Goal: Task Accomplishment & Management: Use online tool/utility

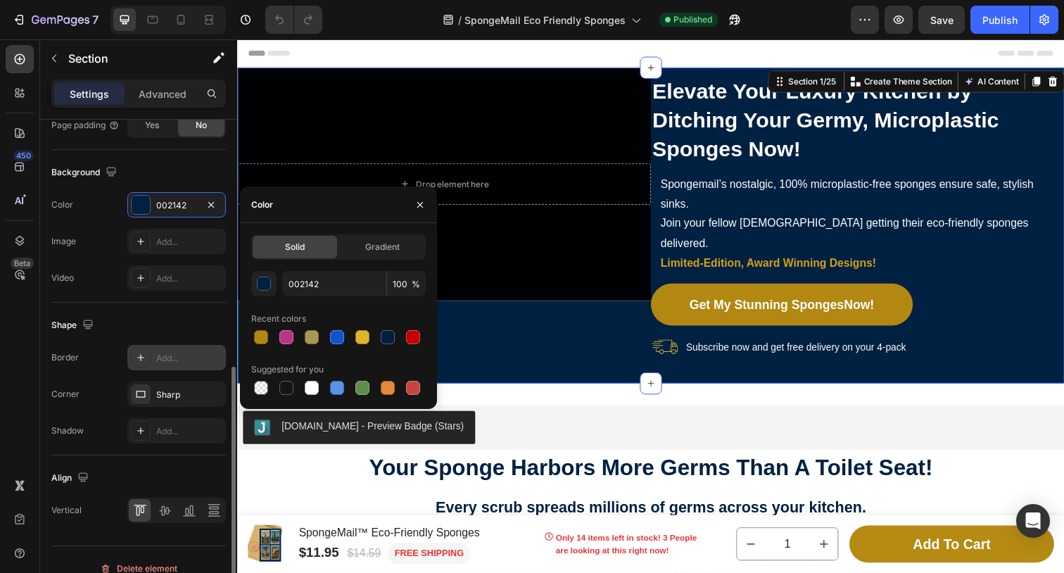
scroll to position [526, 0]
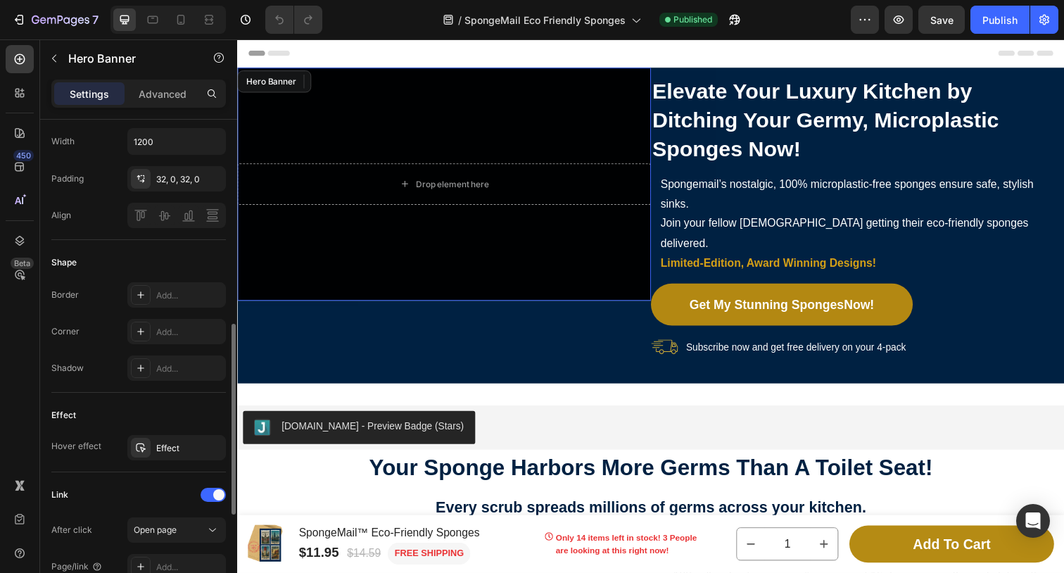
click at [527, 109] on div "Background Image" at bounding box center [448, 187] width 422 height 238
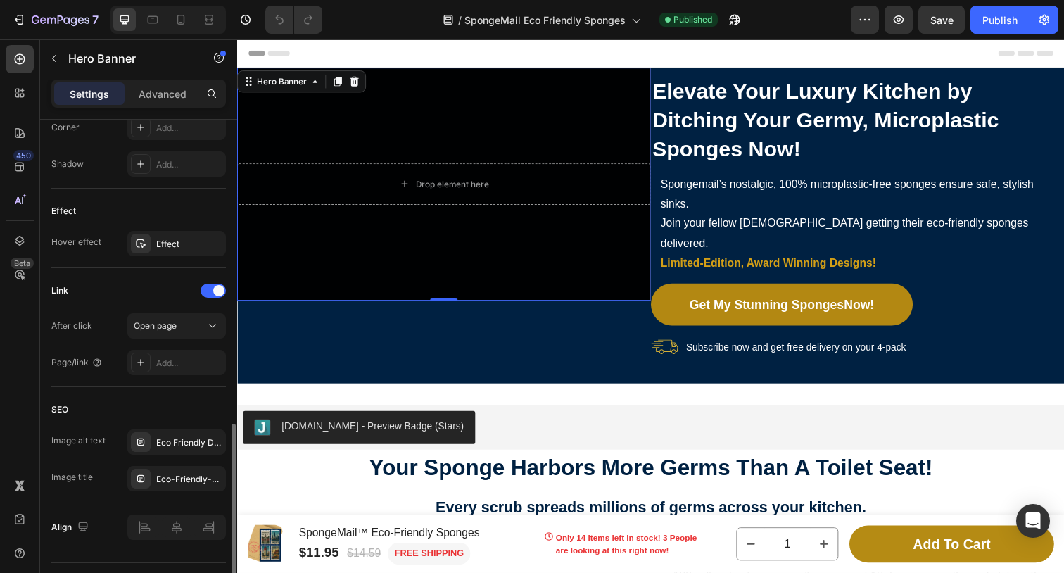
scroll to position [770, 0]
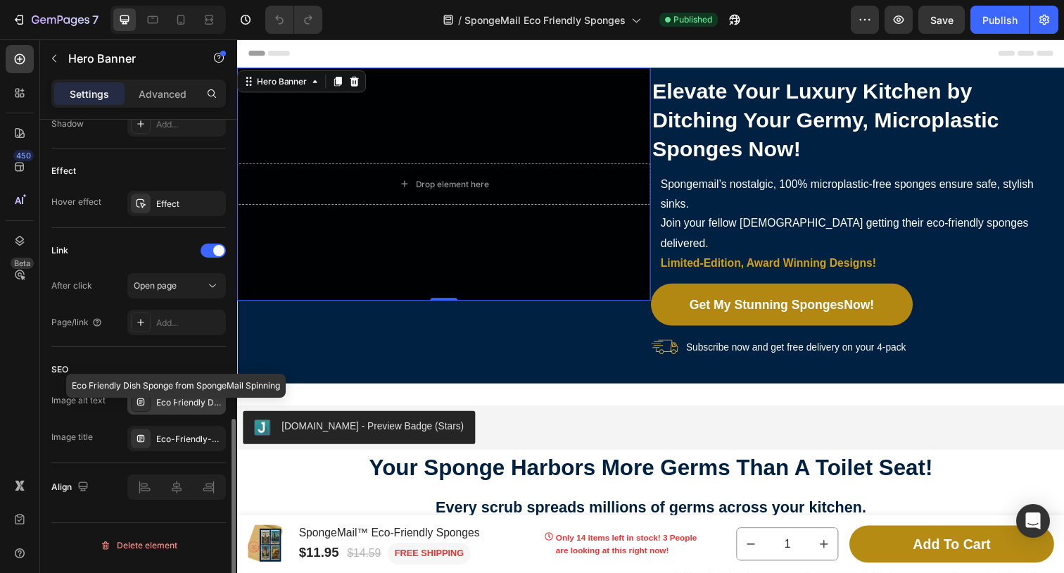
click at [181, 409] on div "Eco Friendly Dish Sponge from SpongeMail Spinning" at bounding box center [189, 402] width 66 height 13
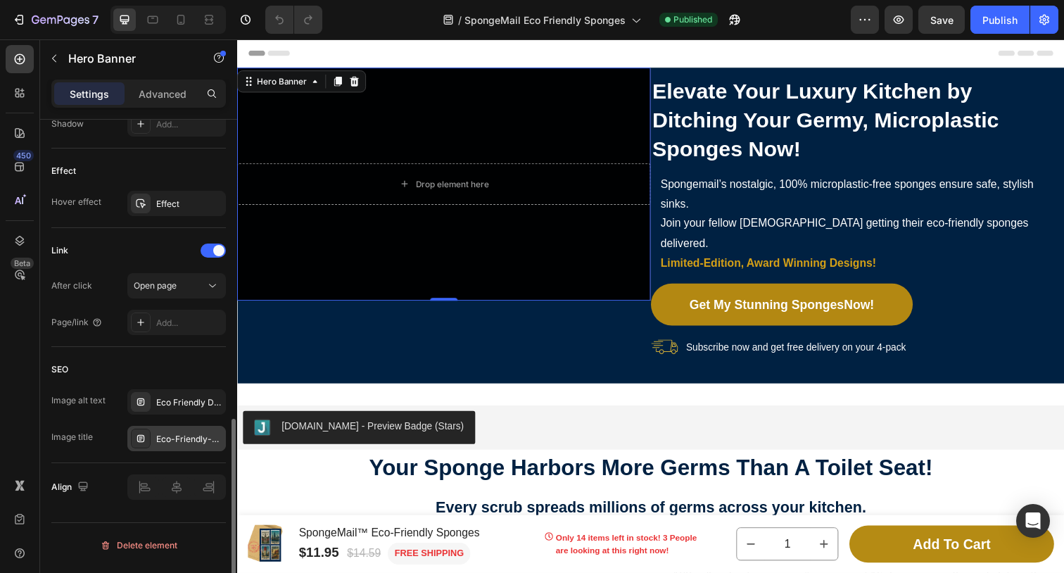
click at [180, 446] on div "Eco-Friendly-Dish-Sponge-SpongeMail-Rotating-[GEOGRAPHIC_DATA]" at bounding box center [189, 439] width 66 height 13
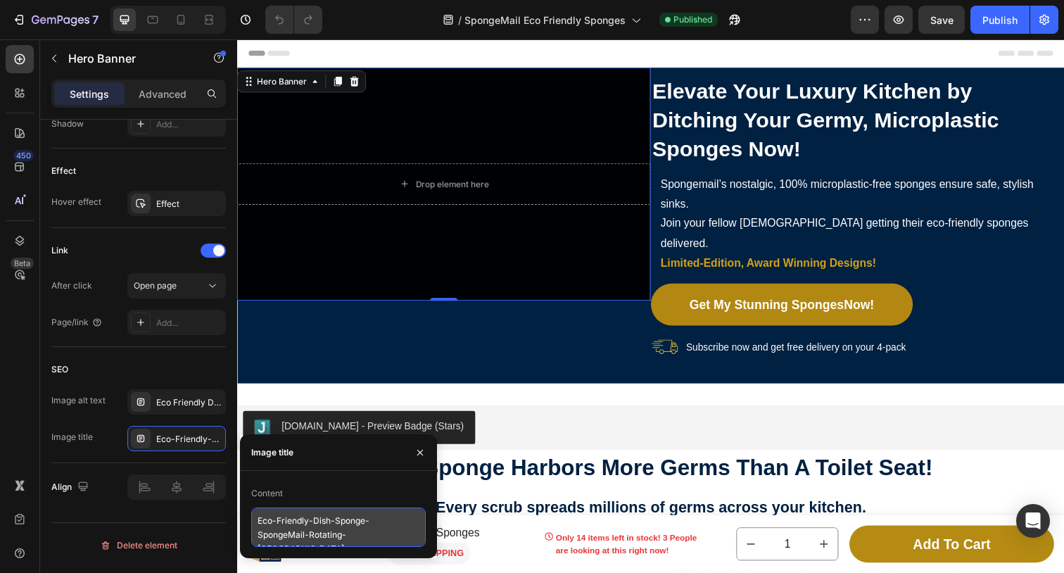
click at [371, 534] on textarea "Eco-Friendly-Dish-Sponge-SpongeMail-Rotating-[GEOGRAPHIC_DATA]" at bounding box center [338, 527] width 175 height 39
drag, startPoint x: 379, startPoint y: 535, endPoint x: 247, endPoint y: 515, distance: 133.2
click at [247, 515] on div "Content Eco-Friendly-Dish-Sponge-SpongeMail-Rotating-[GEOGRAPHIC_DATA]" at bounding box center [338, 514] width 197 height 65
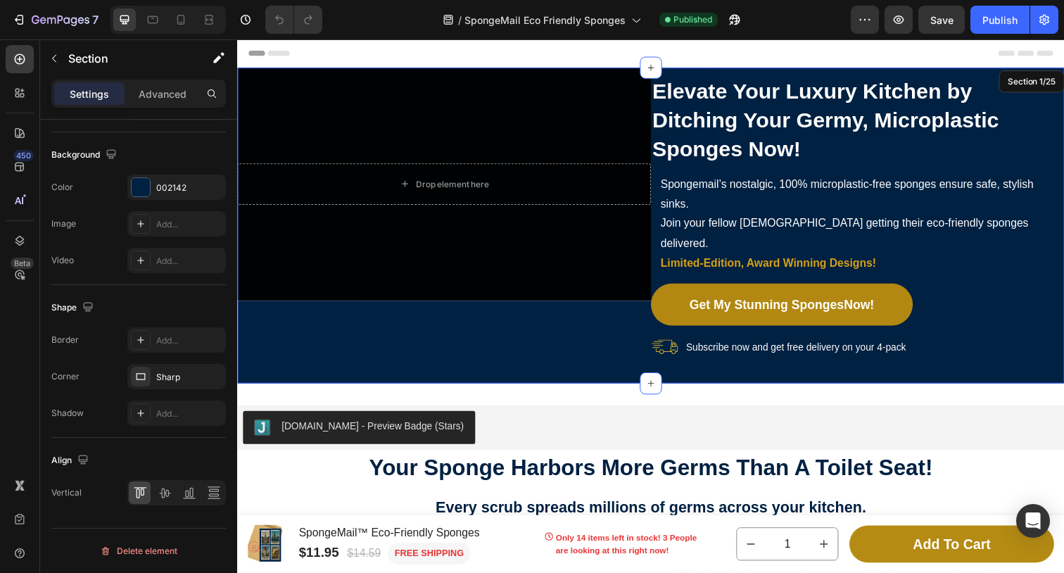
click at [535, 346] on div "Drop element here Hero Banner 0 Elevate Your Luxury Kitchen by Ditching Your Ge…" at bounding box center [659, 229] width 845 height 322
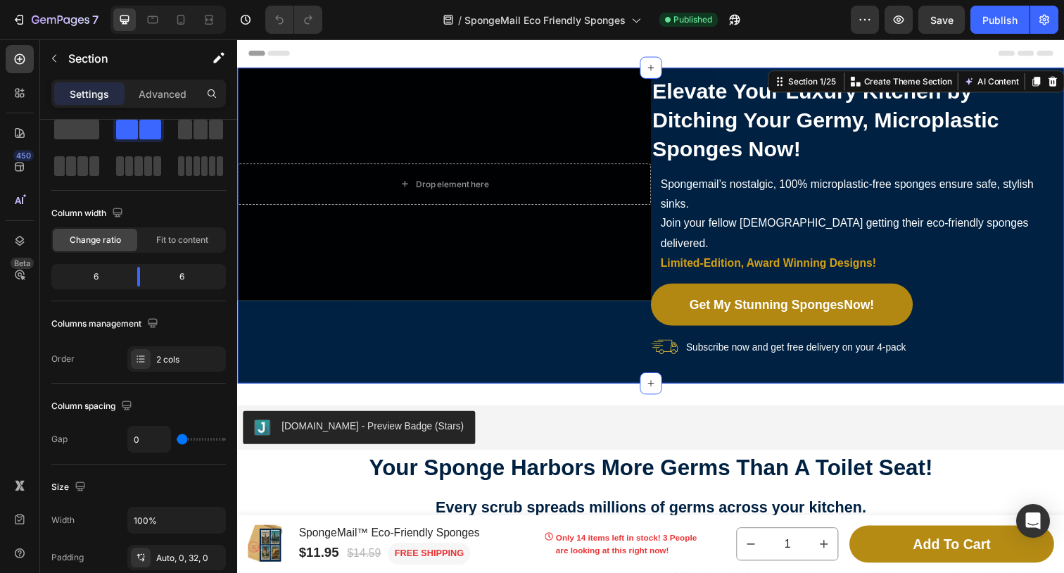
scroll to position [0, 0]
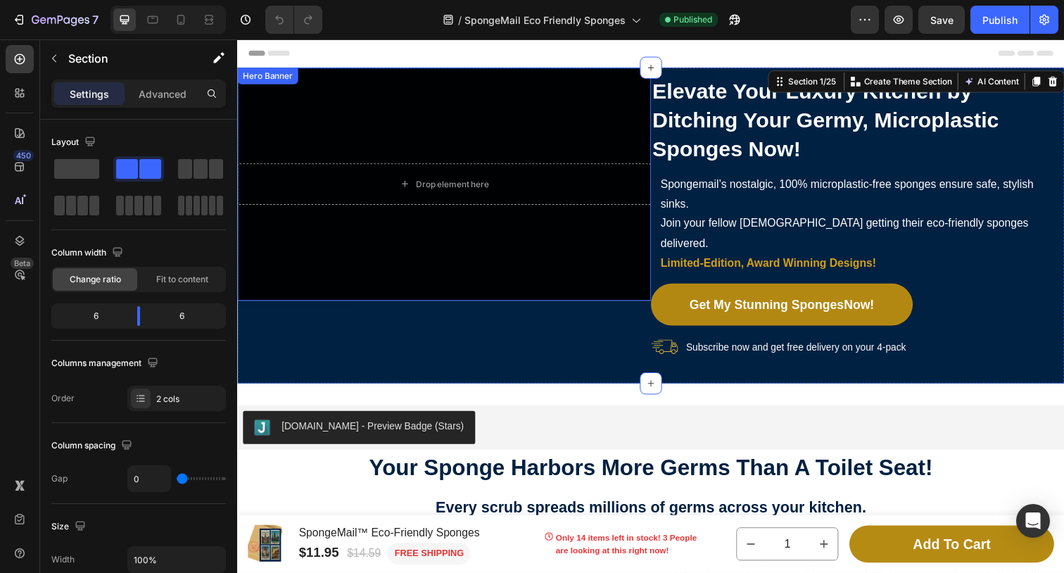
click at [404, 133] on div "Background Image" at bounding box center [448, 187] width 422 height 238
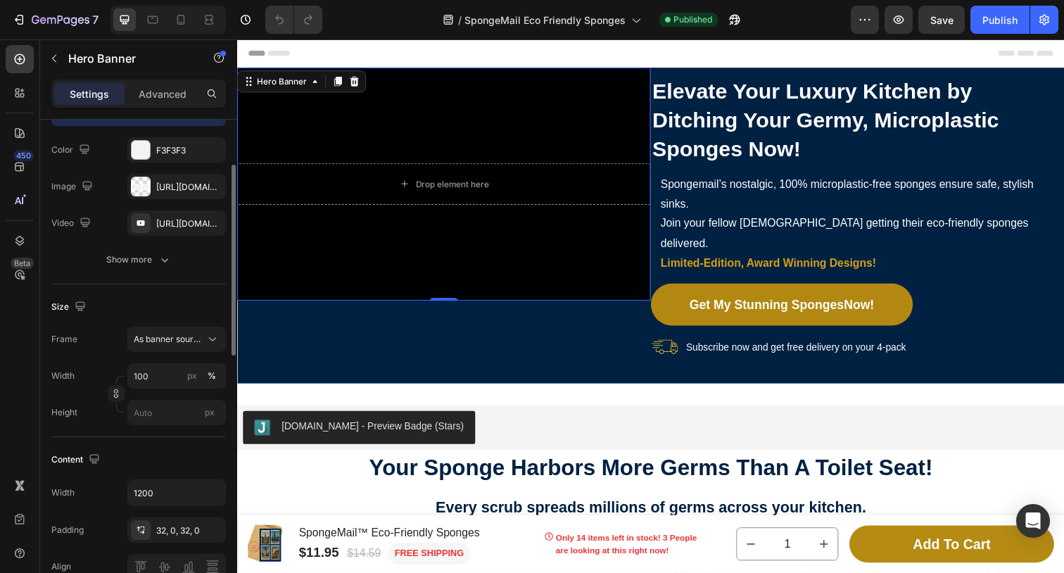
scroll to position [157, 0]
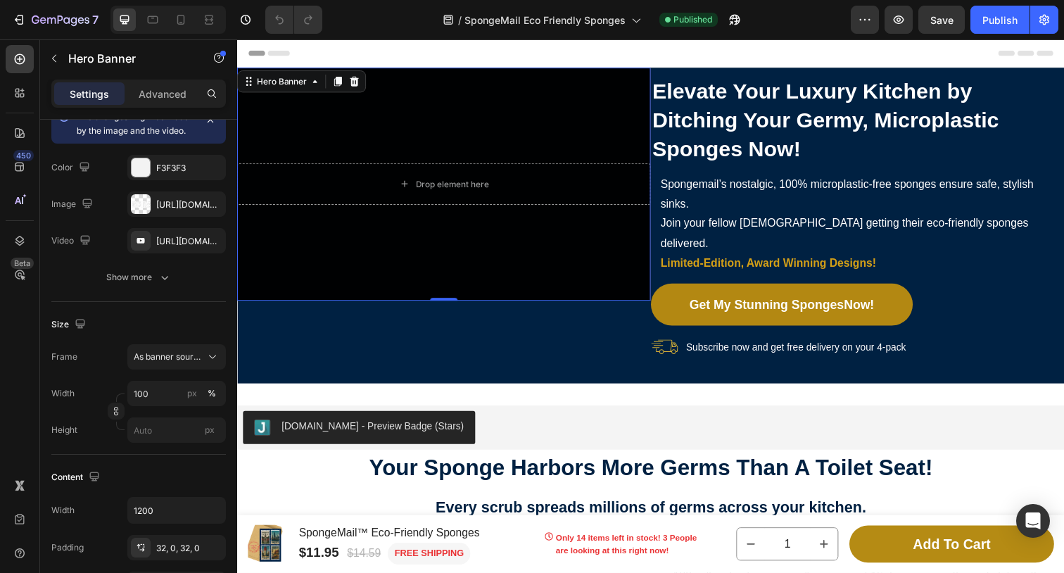
click at [352, 130] on div "Background Image" at bounding box center [448, 187] width 422 height 238
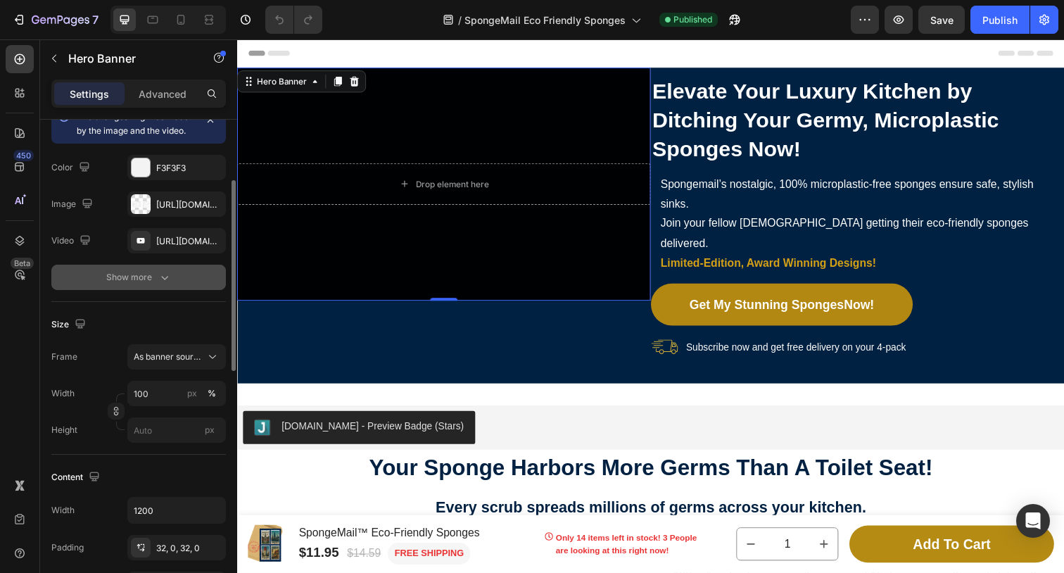
click at [147, 284] on div "Show more" at bounding box center [138, 277] width 65 height 14
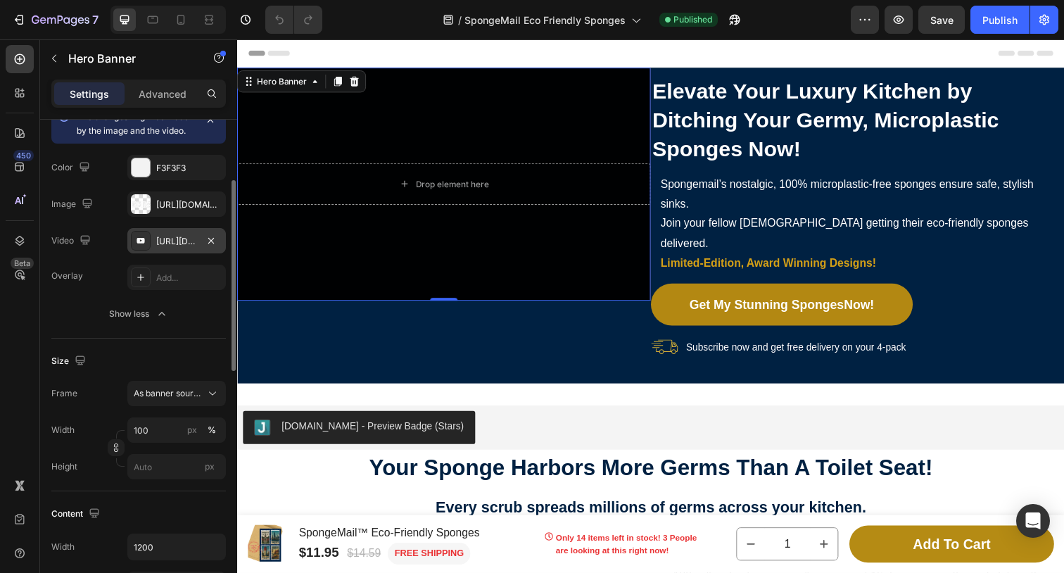
click at [141, 244] on icon at bounding box center [141, 241] width 8 height 6
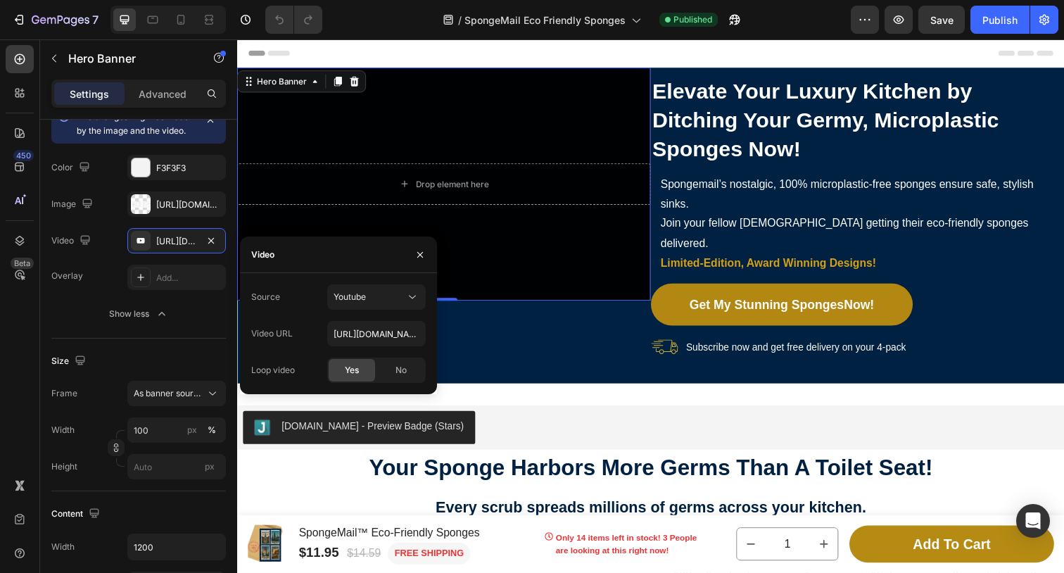
click at [523, 140] on div "Background Image" at bounding box center [448, 187] width 422 height 238
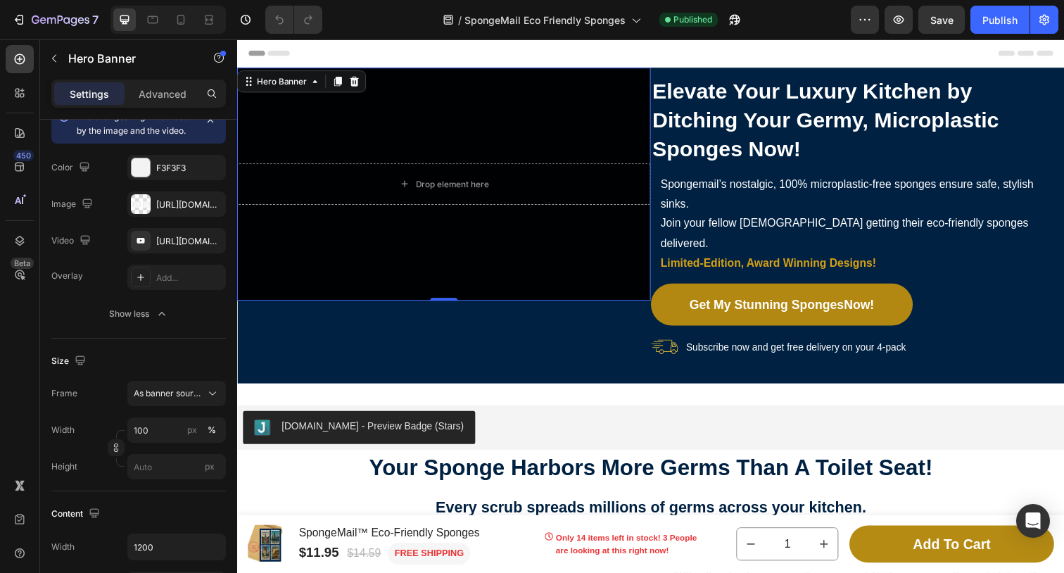
click at [467, 153] on div "Drop element here" at bounding box center [448, 187] width 422 height 87
click at [294, 272] on div "Background Image" at bounding box center [448, 187] width 422 height 238
click at [168, 211] on div "[URL][DOMAIN_NAME]" at bounding box center [176, 205] width 41 height 13
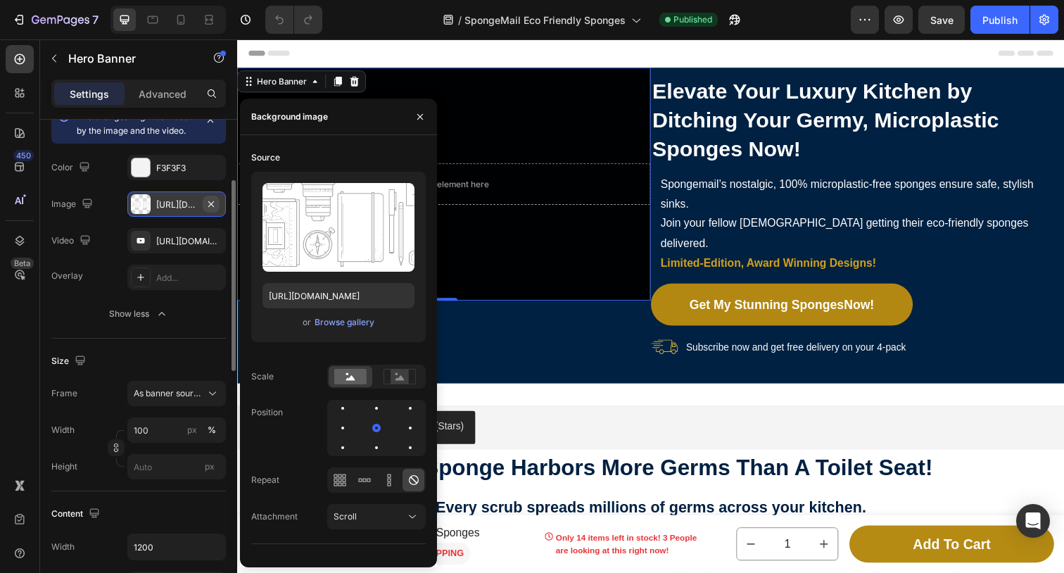
click at [210, 206] on icon "button" at bounding box center [211, 204] width 6 height 6
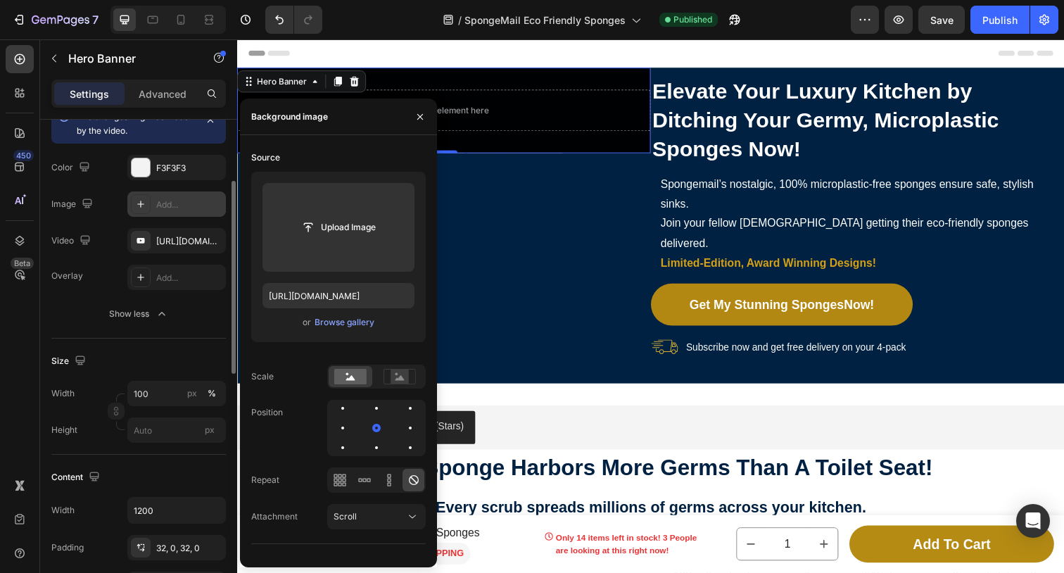
type input "Auto"
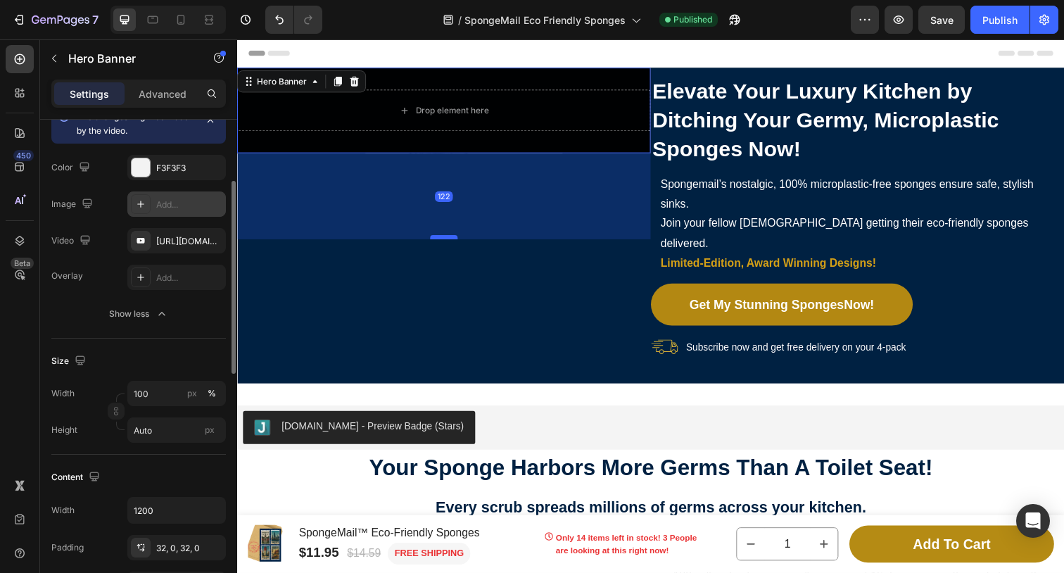
drag, startPoint x: 450, startPoint y: 152, endPoint x: 448, endPoint y: 251, distance: 99.3
click at [448, 244] on div at bounding box center [448, 241] width 28 height 4
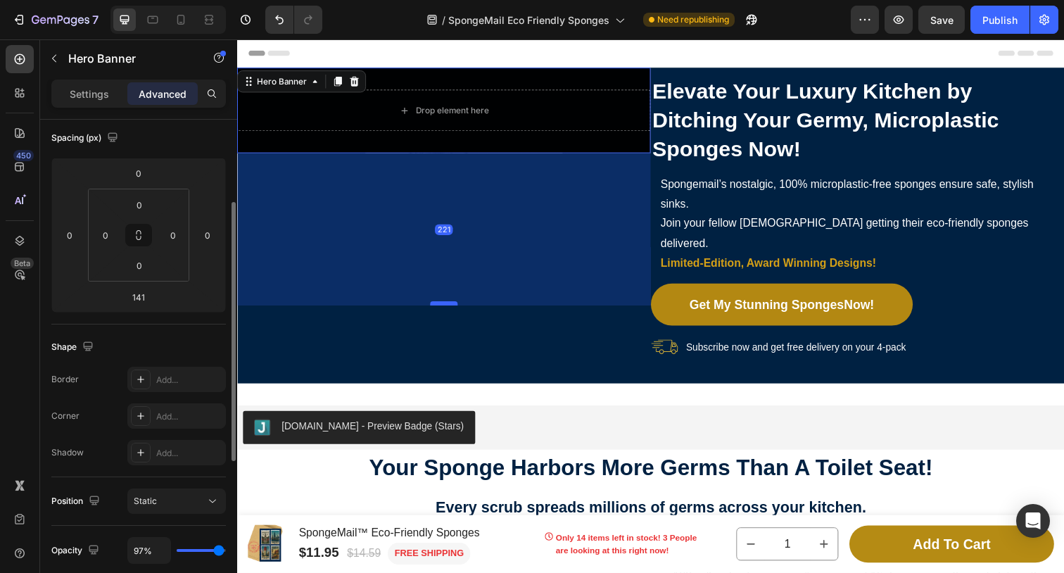
drag, startPoint x: 447, startPoint y: 253, endPoint x: 447, endPoint y: 310, distance: 56.3
click at [447, 310] on div at bounding box center [448, 309] width 28 height 4
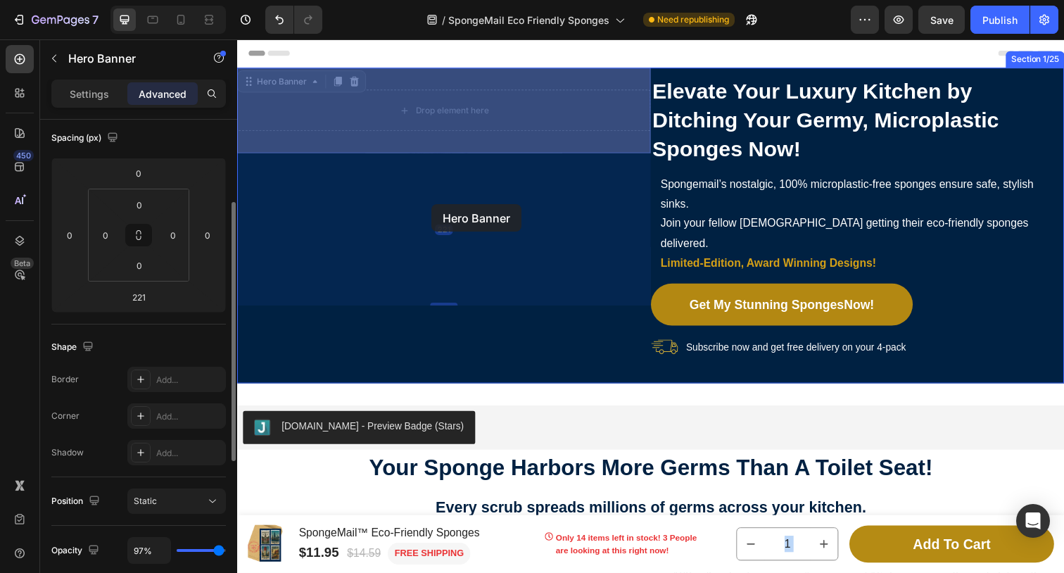
drag, startPoint x: 432, startPoint y: 153, endPoint x: 436, endPoint y: 208, distance: 55.0
drag, startPoint x: 432, startPoint y: 130, endPoint x: 426, endPoint y: 220, distance: 90.3
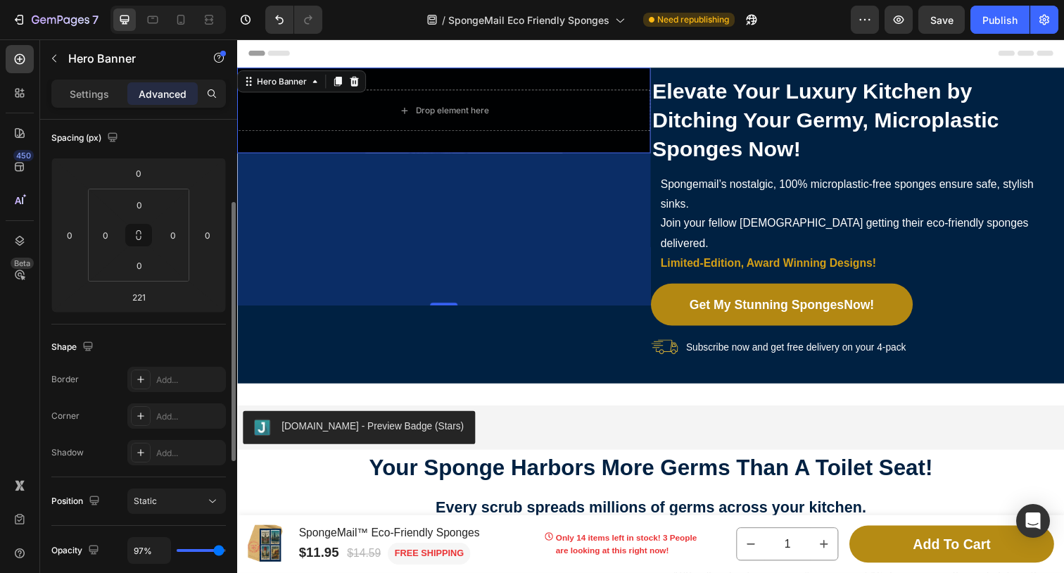
click at [417, 183] on div "221" at bounding box center [448, 234] width 422 height 156
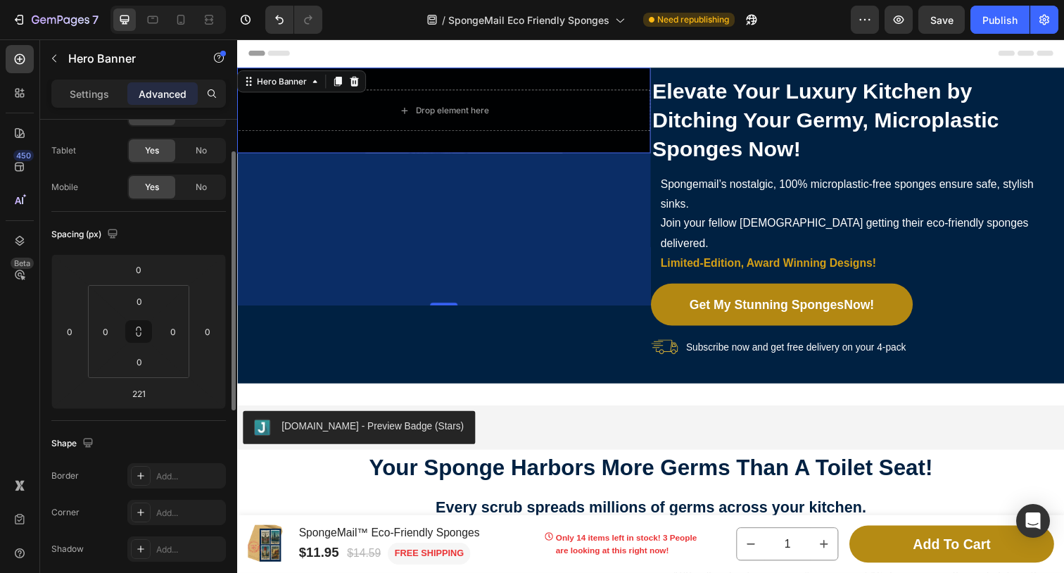
scroll to position [0, 0]
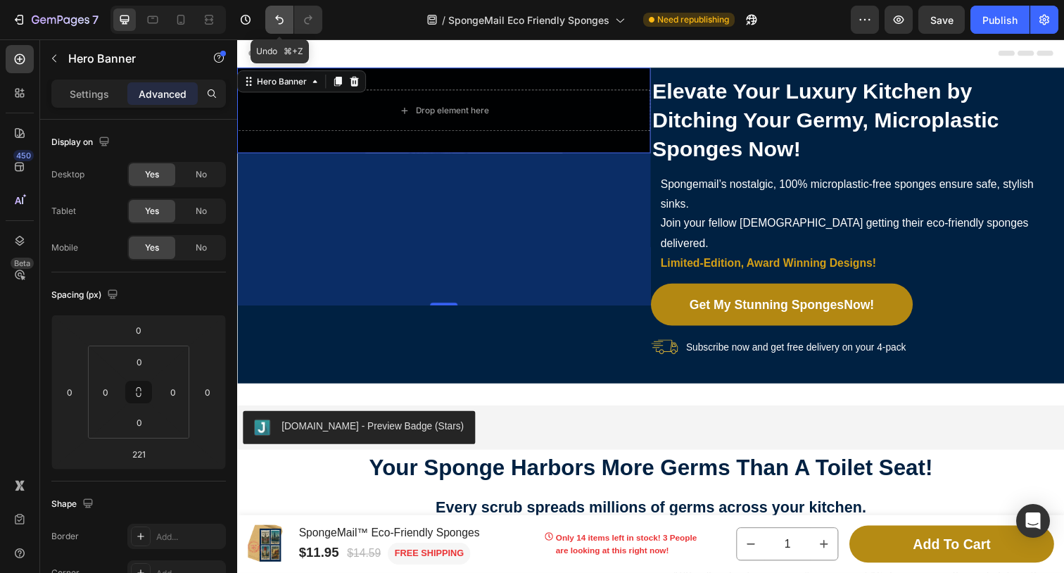
click at [276, 13] on icon "Undo/Redo" at bounding box center [279, 20] width 14 height 14
click at [279, 19] on icon "Undo/Redo" at bounding box center [279, 20] width 14 height 14
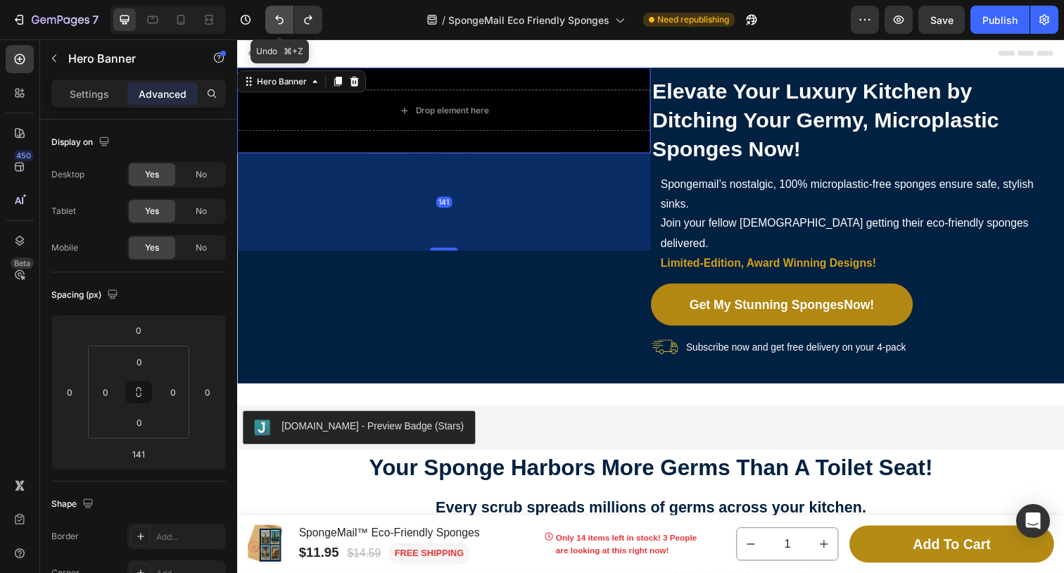
click at [279, 19] on icon "Undo/Redo" at bounding box center [279, 20] width 14 height 14
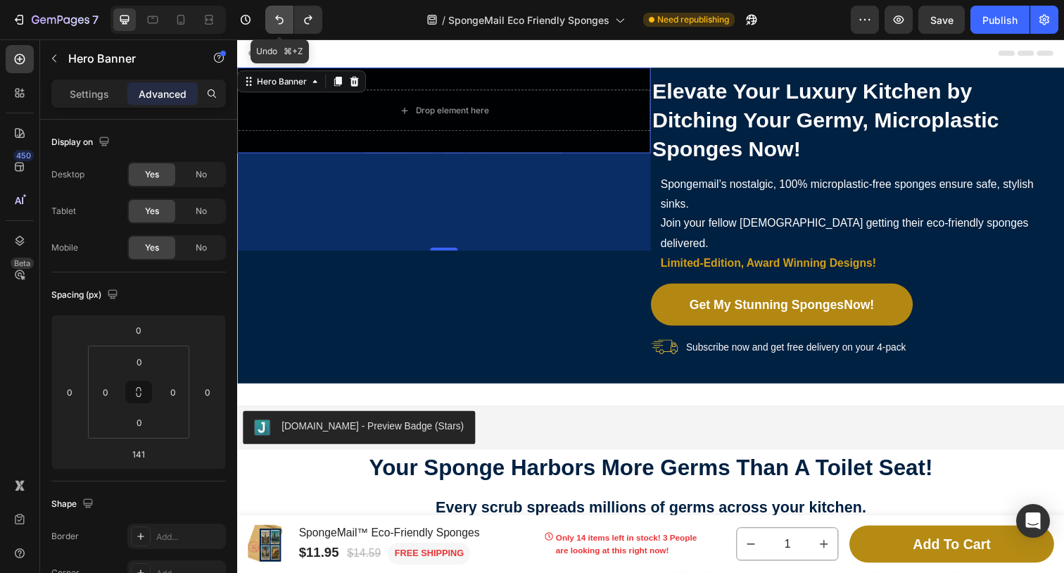
click at [279, 19] on icon "Undo/Redo" at bounding box center [279, 20] width 14 height 14
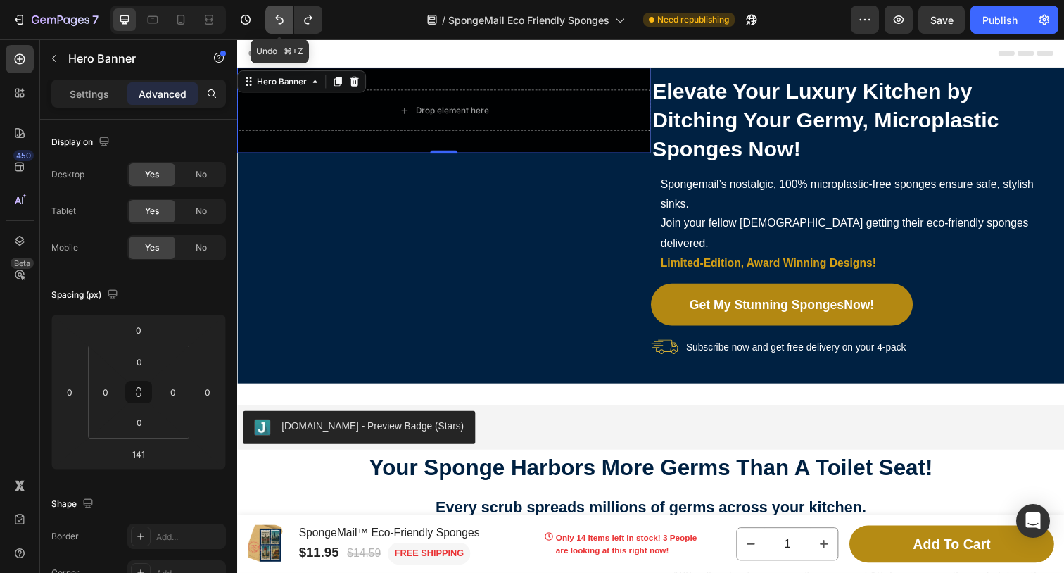
type input "0"
click at [279, 19] on icon "Undo/Redo" at bounding box center [279, 20] width 14 height 14
click at [374, 130] on div "Drop element here" at bounding box center [448, 112] width 422 height 42
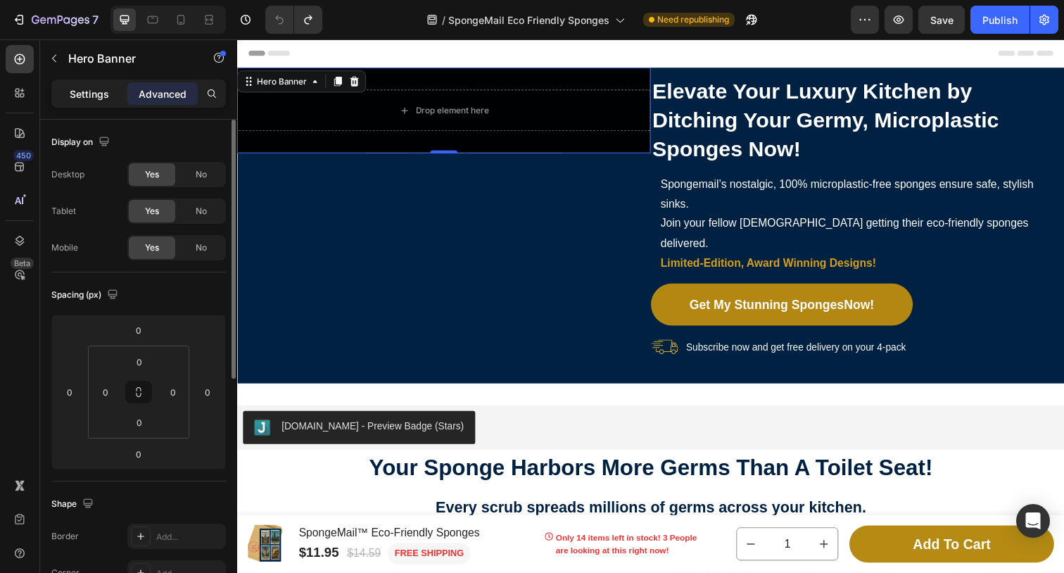
click at [89, 87] on p "Settings" at bounding box center [89, 94] width 39 height 15
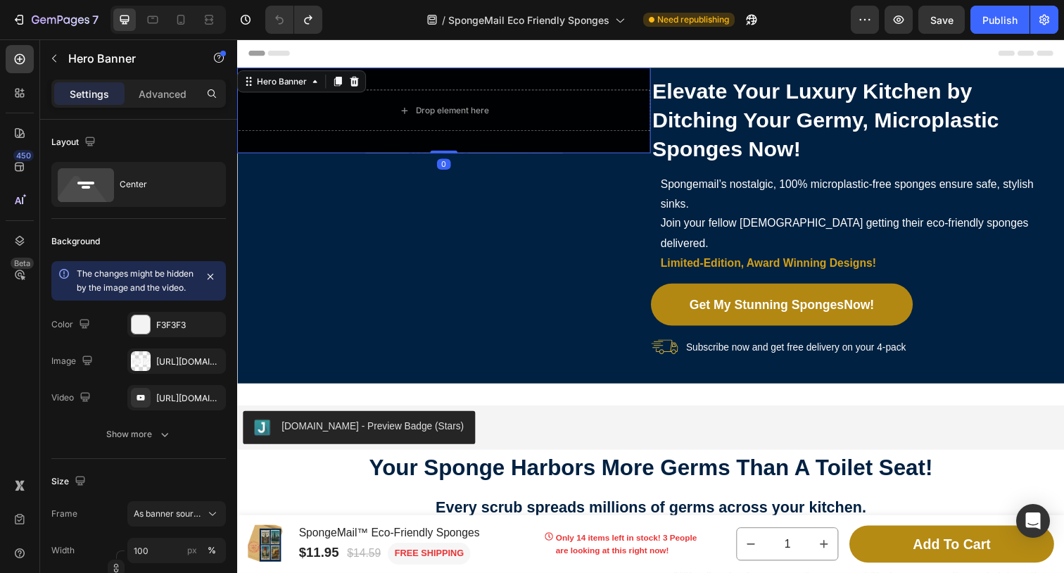
drag, startPoint x: 446, startPoint y: 151, endPoint x: 448, endPoint y: 140, distance: 11.5
click at [448, 140] on div "Drop element here Hero Banner 0" at bounding box center [448, 111] width 422 height 87
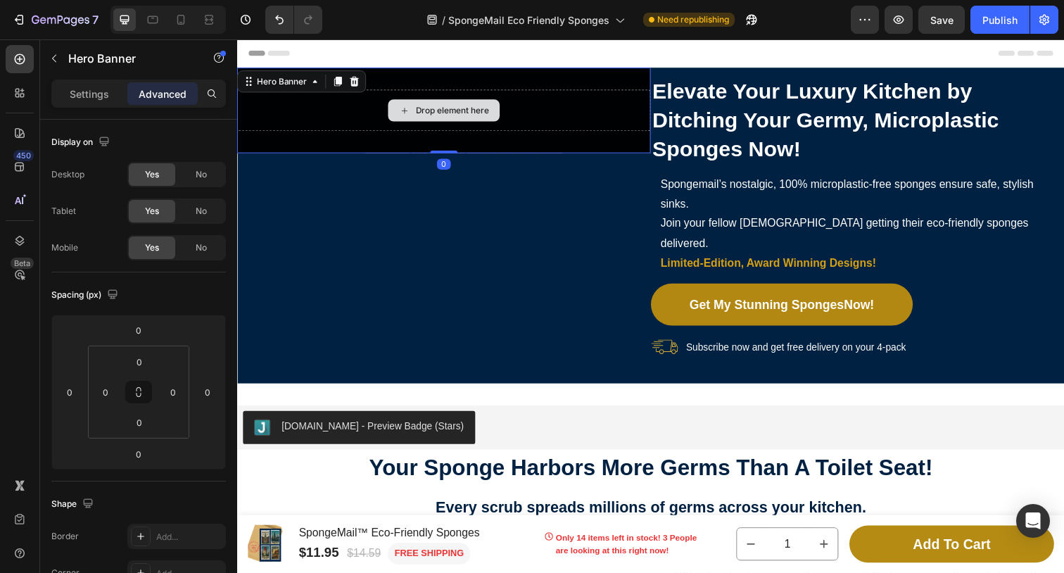
click at [318, 120] on div "Drop element here" at bounding box center [448, 112] width 422 height 42
click at [334, 153] on div "Drop element here" at bounding box center [448, 111] width 422 height 87
click at [365, 145] on div "Drop element here" at bounding box center [448, 111] width 422 height 87
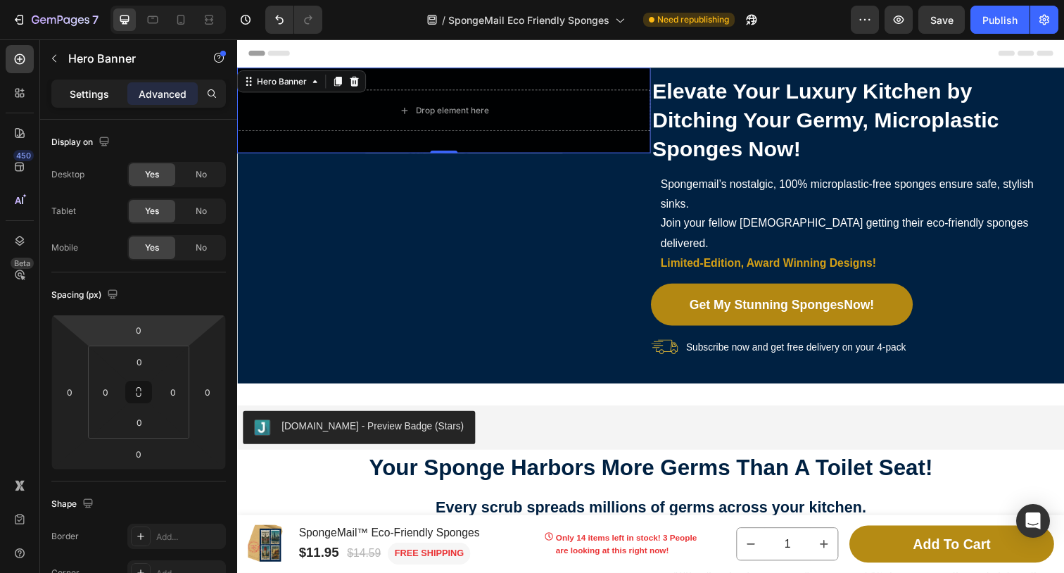
click at [98, 94] on p "Settings" at bounding box center [89, 94] width 39 height 15
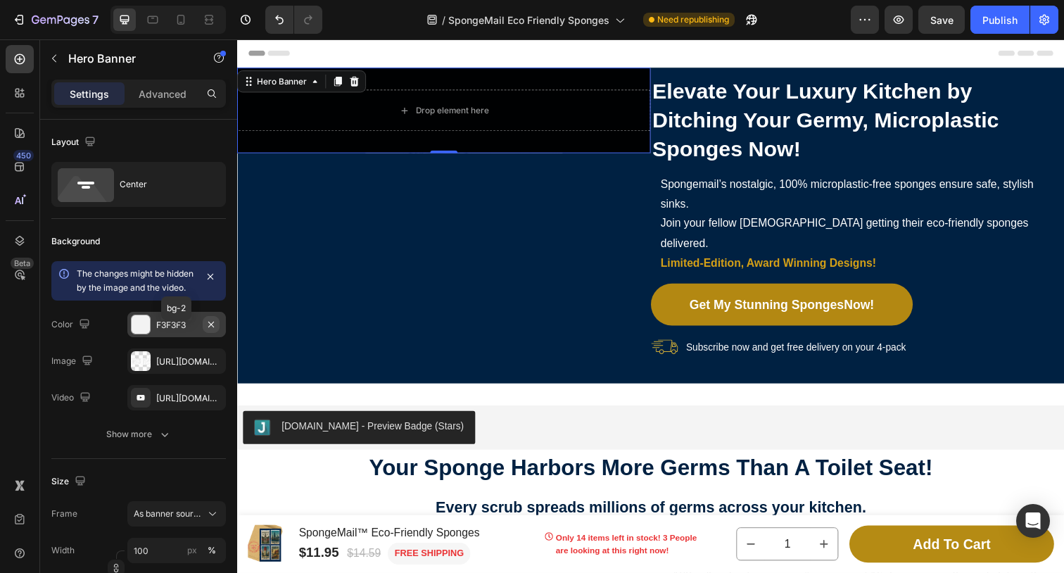
click at [210, 330] on icon "button" at bounding box center [211, 324] width 11 height 11
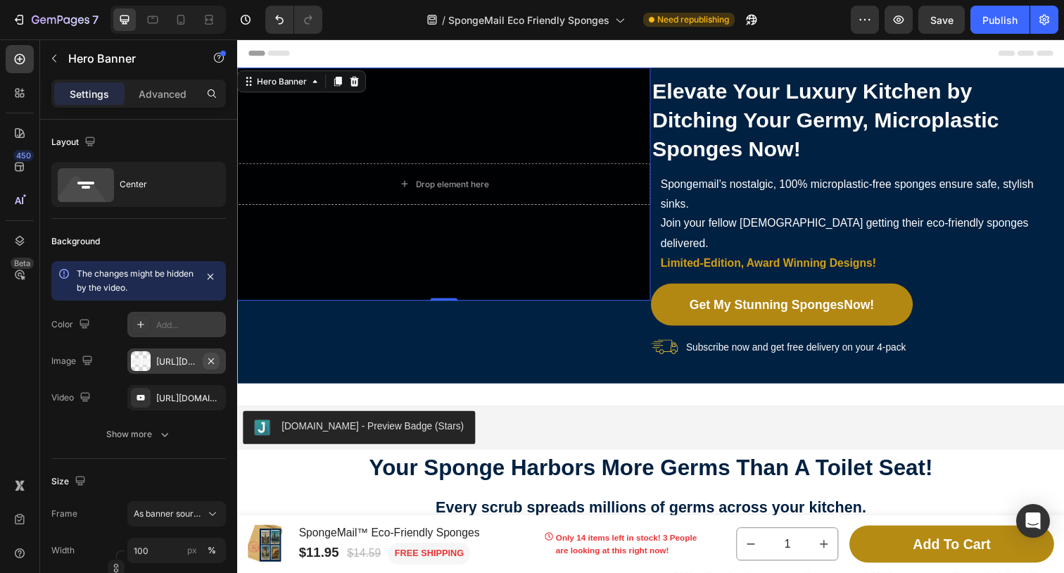
click at [213, 360] on icon "button" at bounding box center [211, 361] width 11 height 11
type input "Auto"
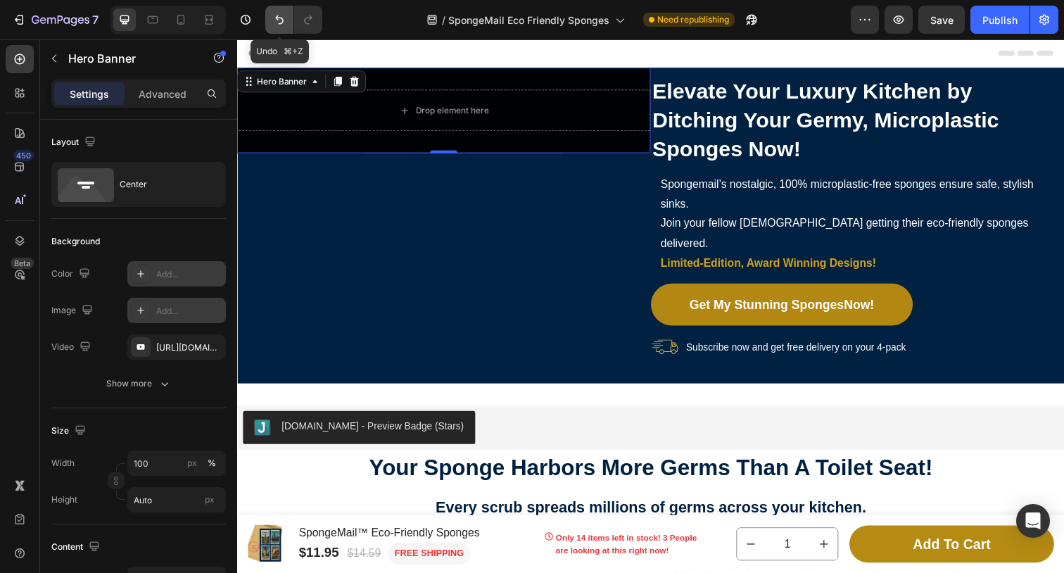
click at [279, 19] on icon "Undo/Redo" at bounding box center [279, 20] width 14 height 14
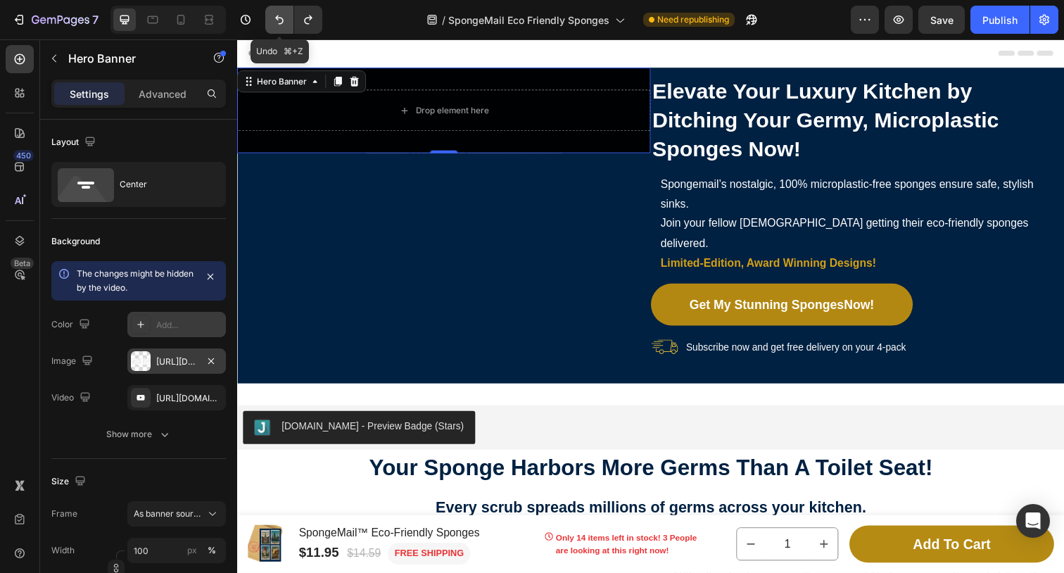
click at [277, 18] on icon "Undo/Redo" at bounding box center [279, 19] width 8 height 9
click at [192, 368] on div "[URL][DOMAIN_NAME]" at bounding box center [176, 362] width 41 height 13
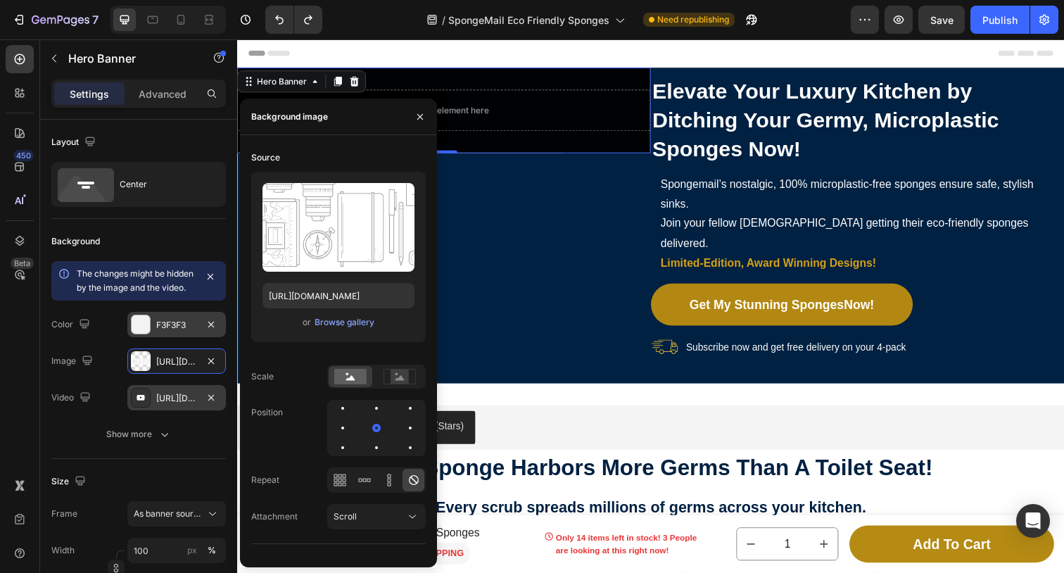
click at [185, 405] on div "[URL][DOMAIN_NAME]" at bounding box center [176, 398] width 41 height 13
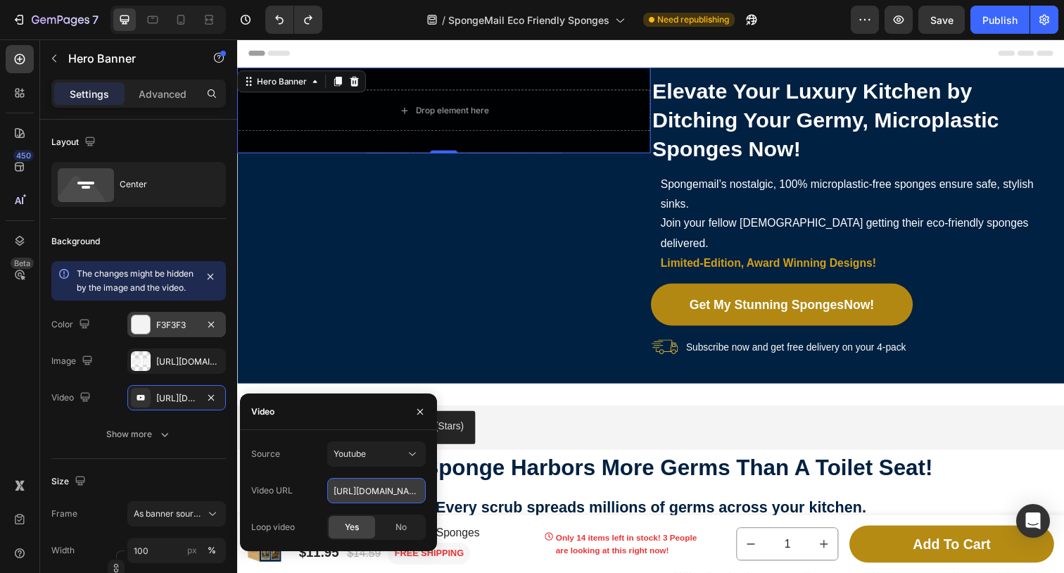
click at [367, 492] on input "[URL][DOMAIN_NAME]" at bounding box center [376, 490] width 99 height 25
drag, startPoint x: 570, startPoint y: 529, endPoint x: 499, endPoint y: 508, distance: 73.5
paste input "NM1tPdOz88"
type input "[URL][DOMAIN_NAME]"
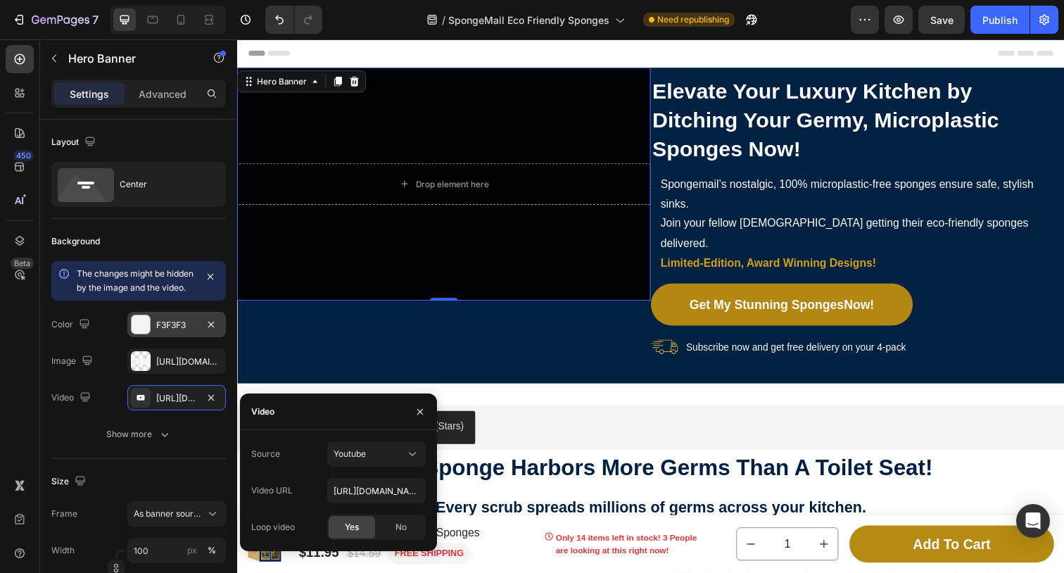
click at [313, 486] on div "Video URL [URL][DOMAIN_NAME]" at bounding box center [338, 490] width 175 height 25
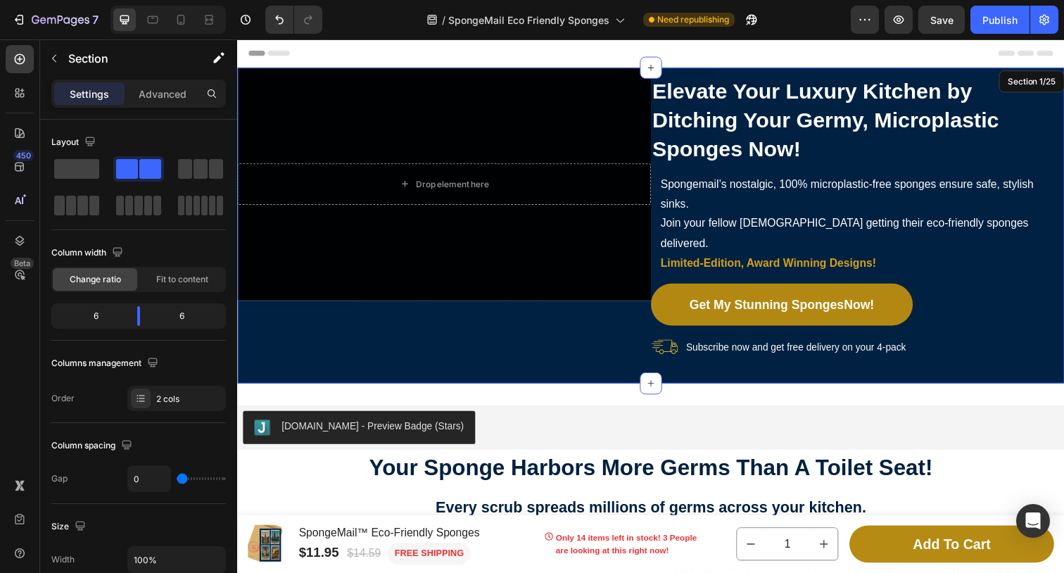
click at [590, 330] on div "Drop element here Hero Banner 0" at bounding box center [448, 218] width 422 height 300
click at [612, 336] on div "Drop element here Hero Banner" at bounding box center [448, 218] width 422 height 300
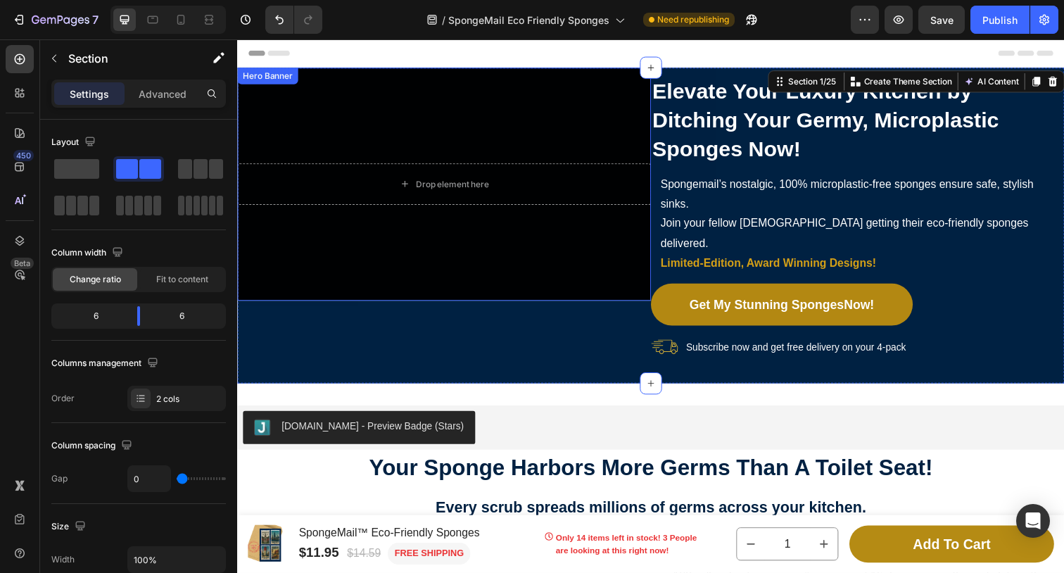
click at [596, 119] on div "Background Image" at bounding box center [448, 187] width 422 height 238
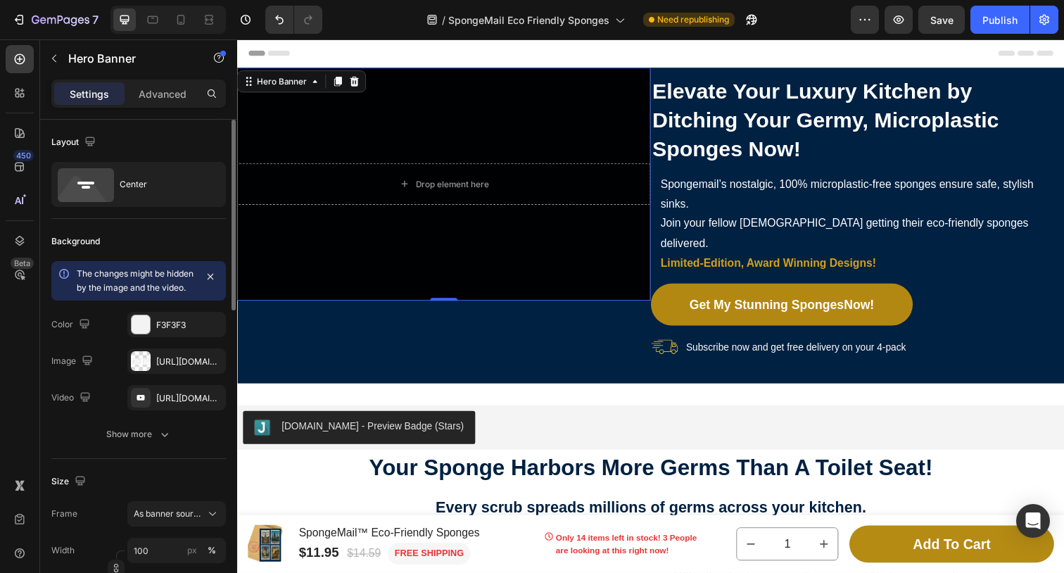
click at [62, 272] on icon at bounding box center [64, 274] width 14 height 14
click at [178, 20] on icon at bounding box center [181, 20] width 8 height 10
type input "250"
type input "100%"
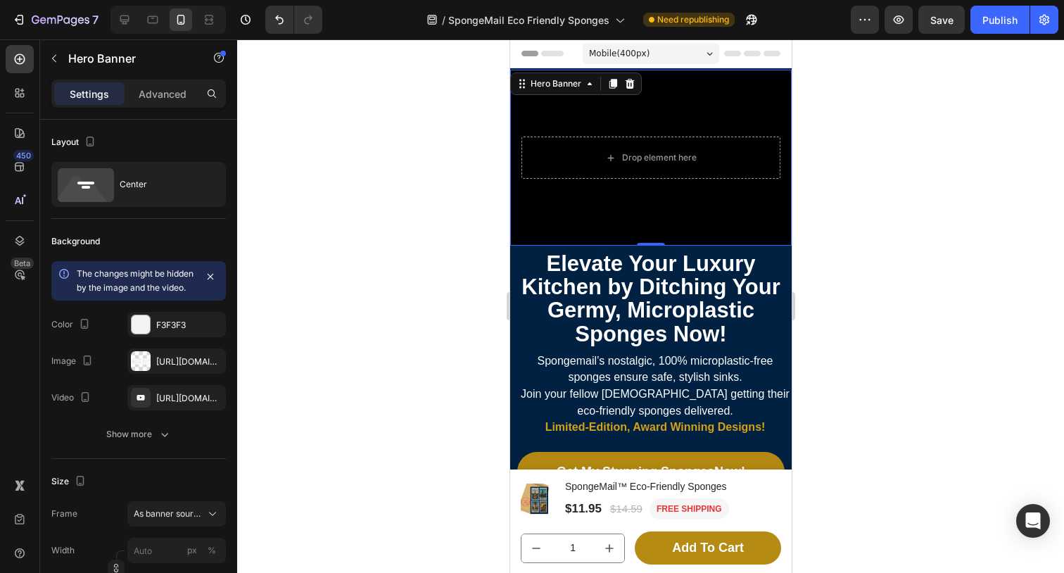
click at [918, 200] on div at bounding box center [650, 306] width 827 height 534
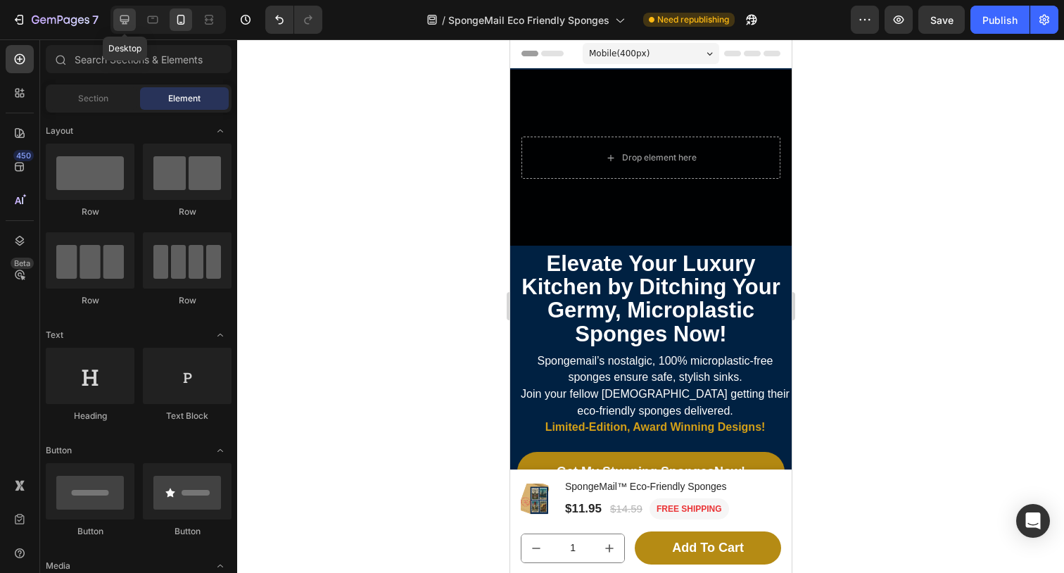
click at [127, 22] on icon at bounding box center [124, 19] width 9 height 9
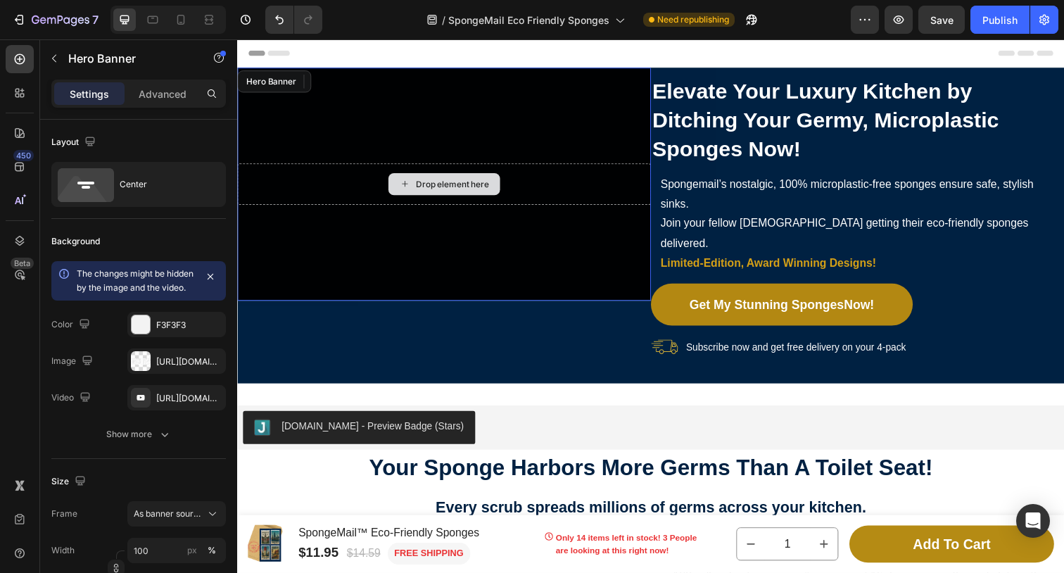
click at [492, 203] on div "Drop element here" at bounding box center [448, 187] width 422 height 42
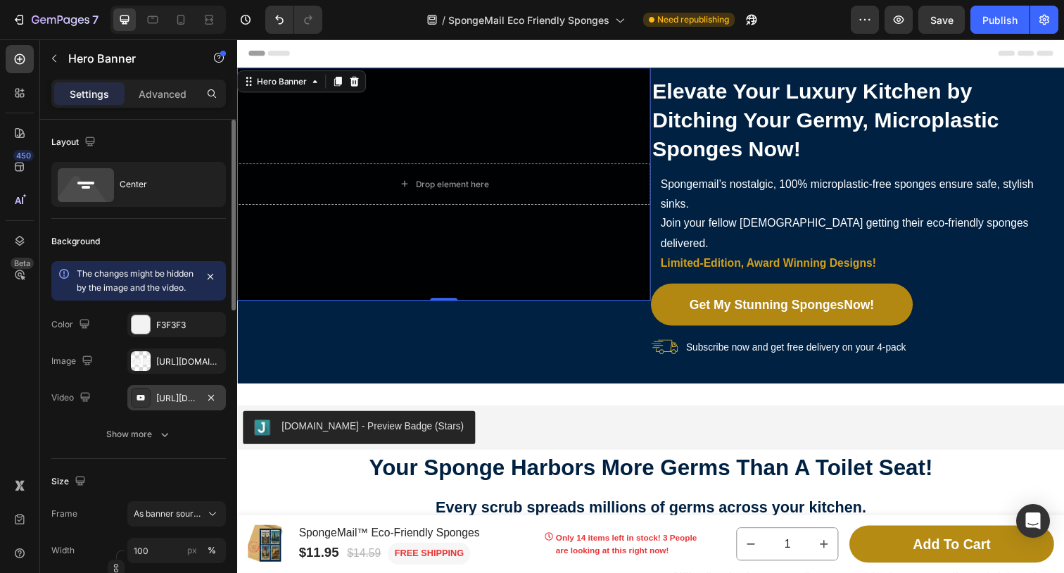
click at [177, 405] on div "[URL][DOMAIN_NAME]" at bounding box center [176, 398] width 41 height 13
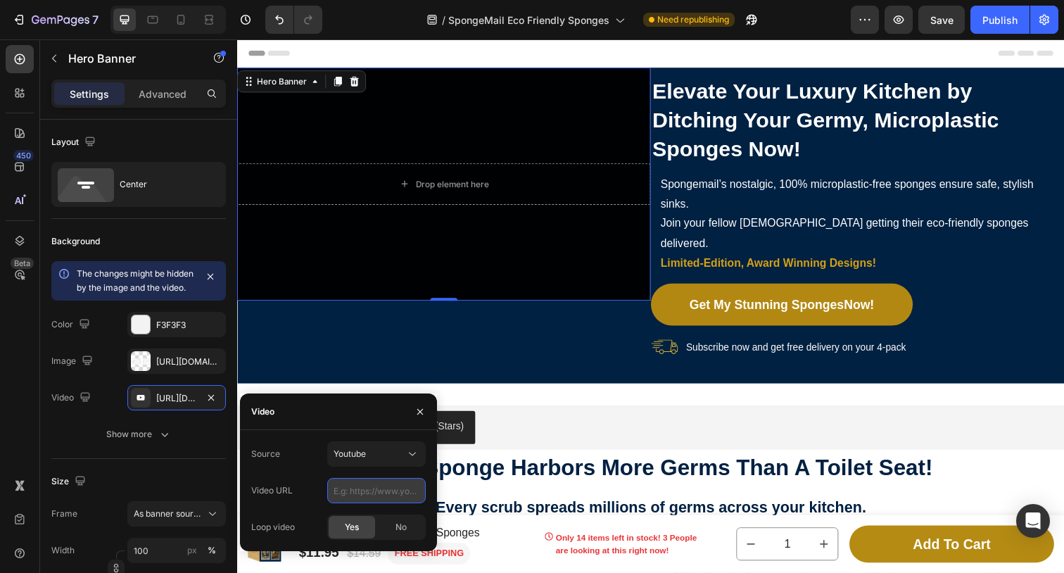
paste input "[URL][DOMAIN_NAME]"
type input "[URL][DOMAIN_NAME]"
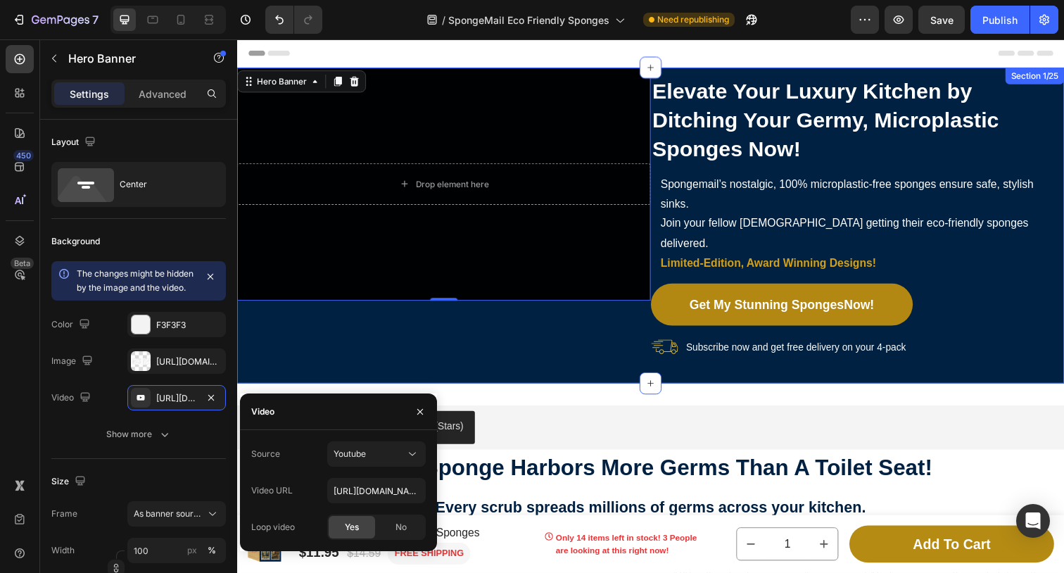
click at [558, 353] on div "Drop element here Hero Banner 0 Elevate Your Luxury Kitchen by Ditching Your Ge…" at bounding box center [659, 229] width 845 height 322
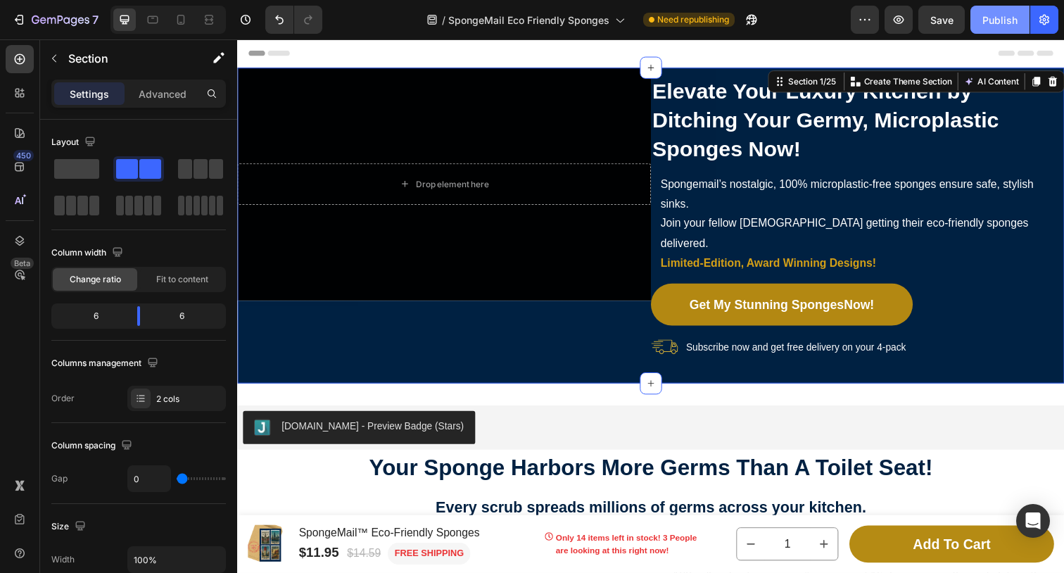
click at [1005, 21] on div "Publish" at bounding box center [1000, 20] width 35 height 15
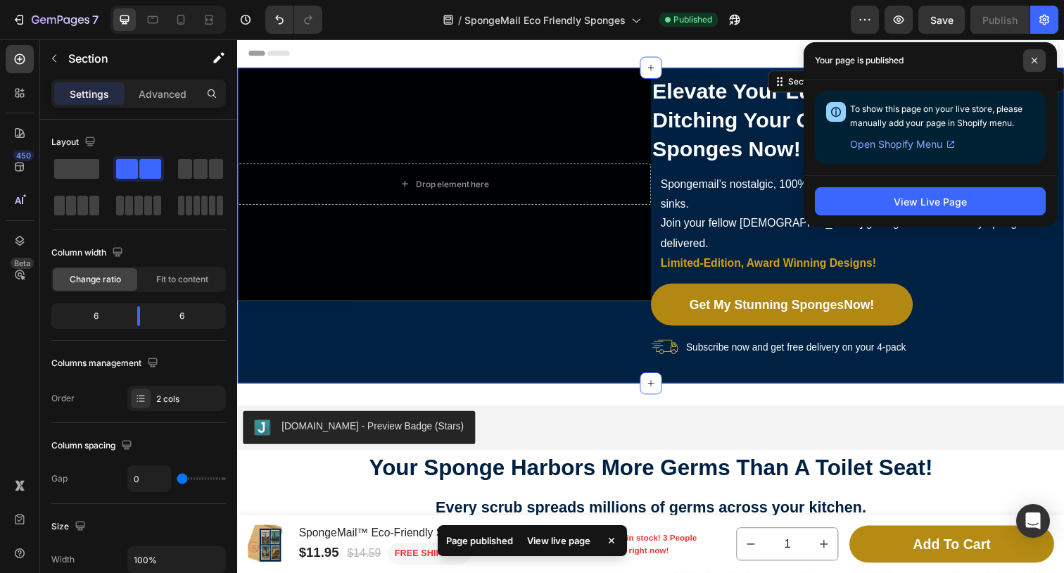
click at [1040, 61] on span at bounding box center [1035, 60] width 23 height 23
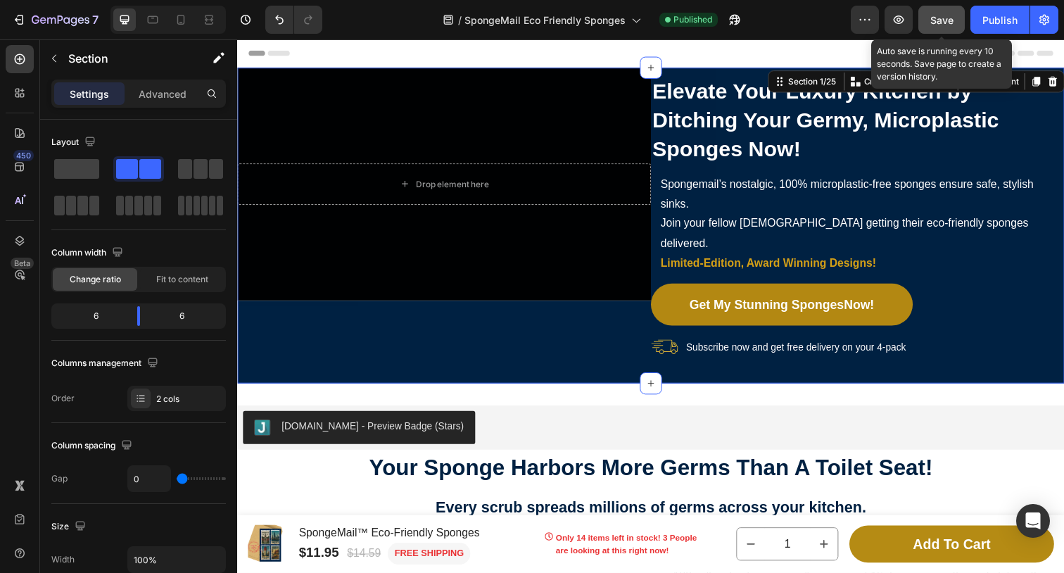
click at [944, 19] on span "Save" at bounding box center [942, 20] width 23 height 12
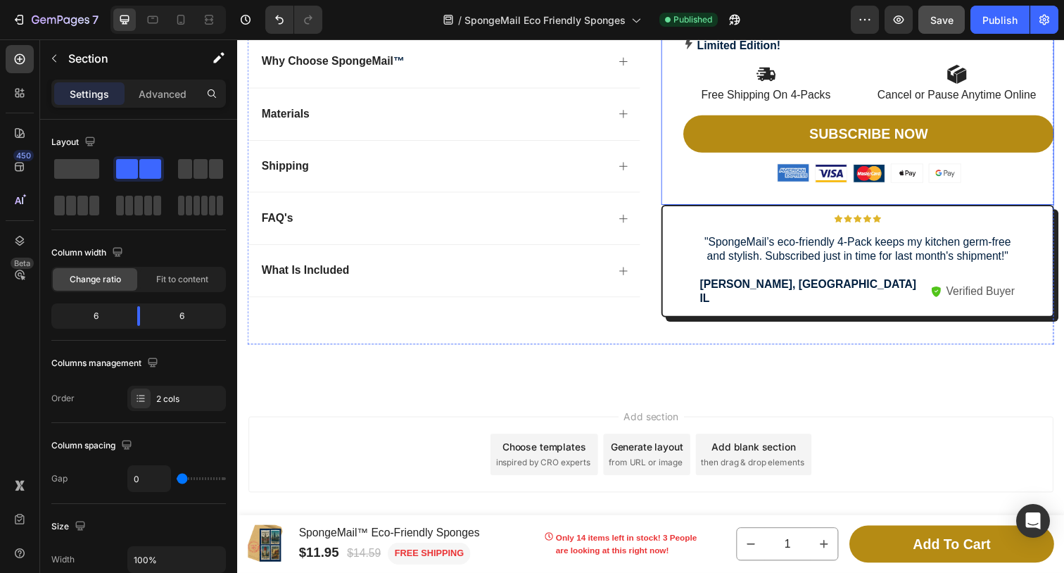
scroll to position [8901, 0]
